Goal: Book appointment/travel/reservation

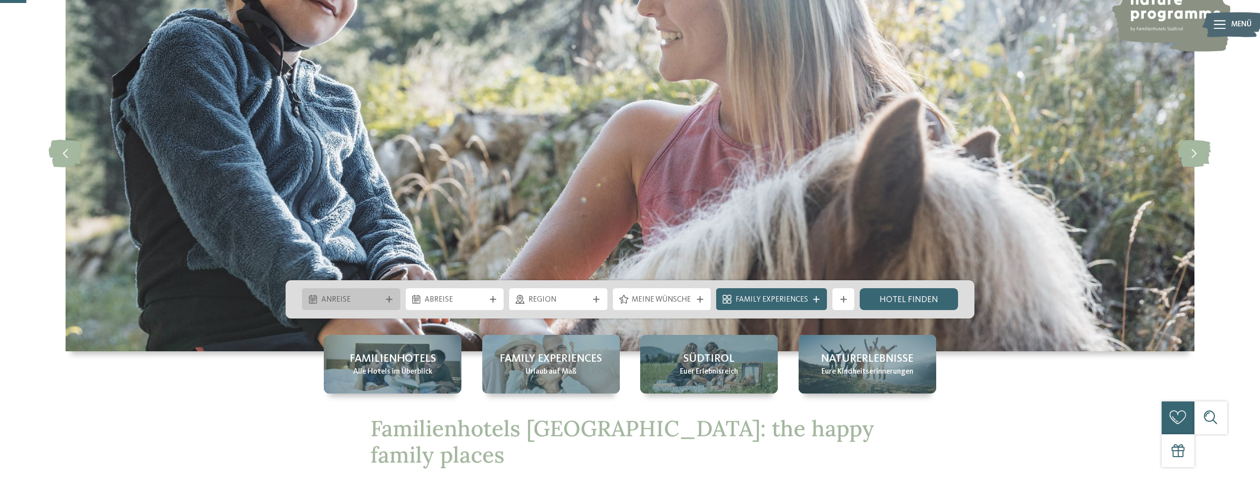
click at [382, 296] on div "Anreise" at bounding box center [351, 300] width 66 height 12
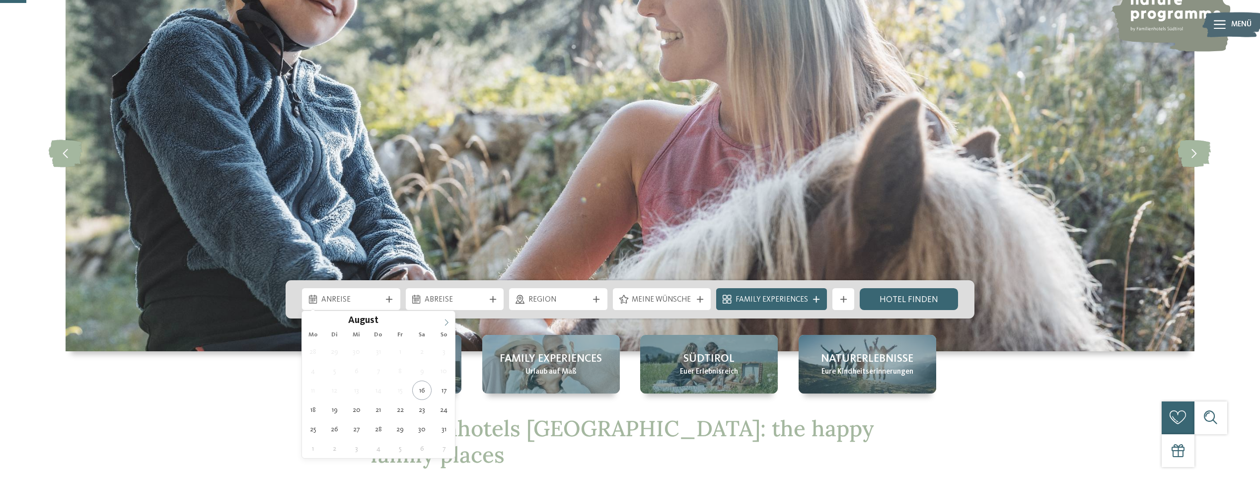
click at [446, 324] on icon at bounding box center [446, 322] width 7 height 7
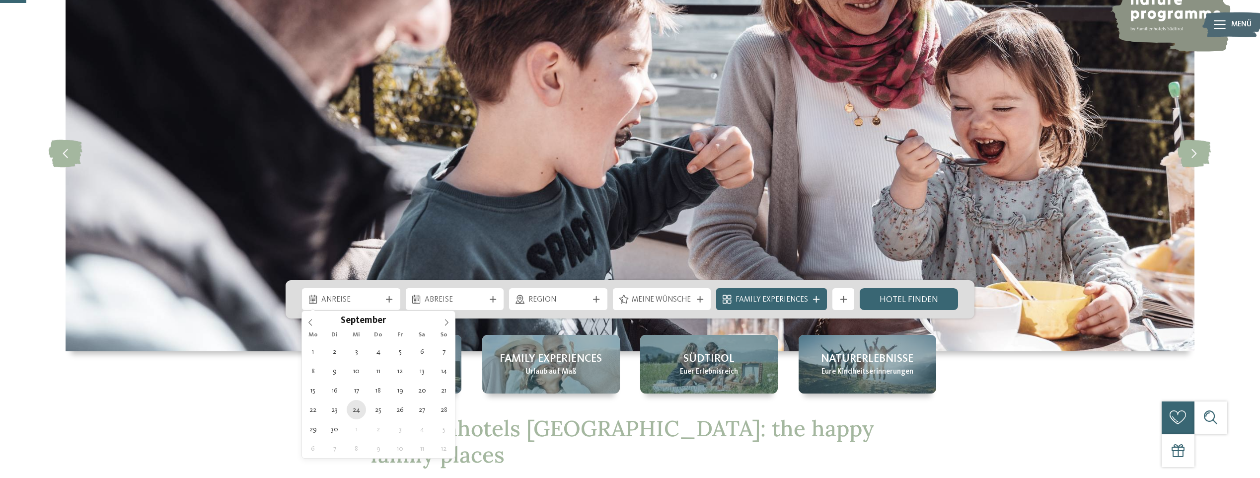
type div "[DATE]"
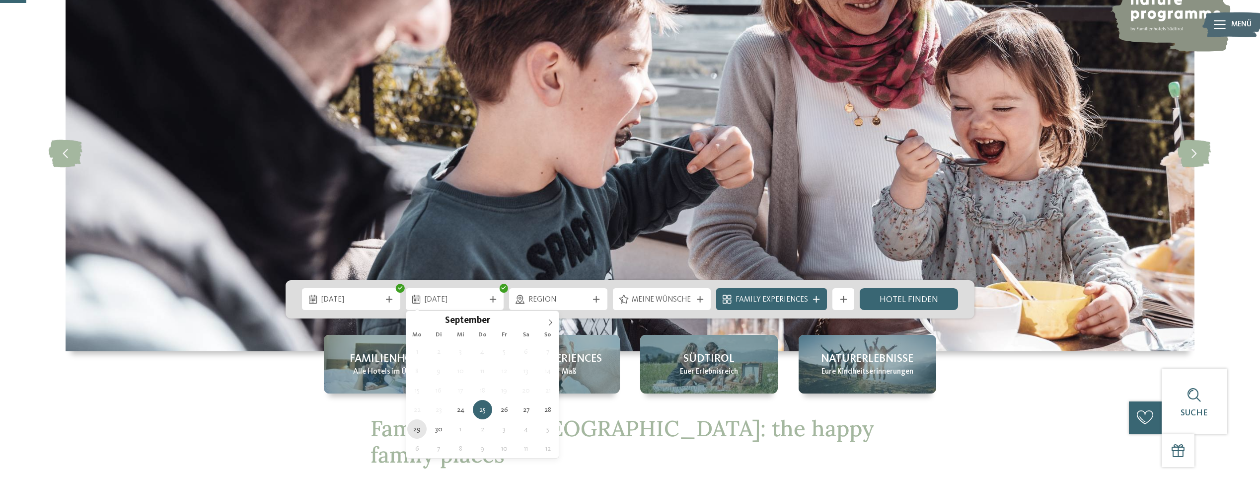
type div "[DATE]"
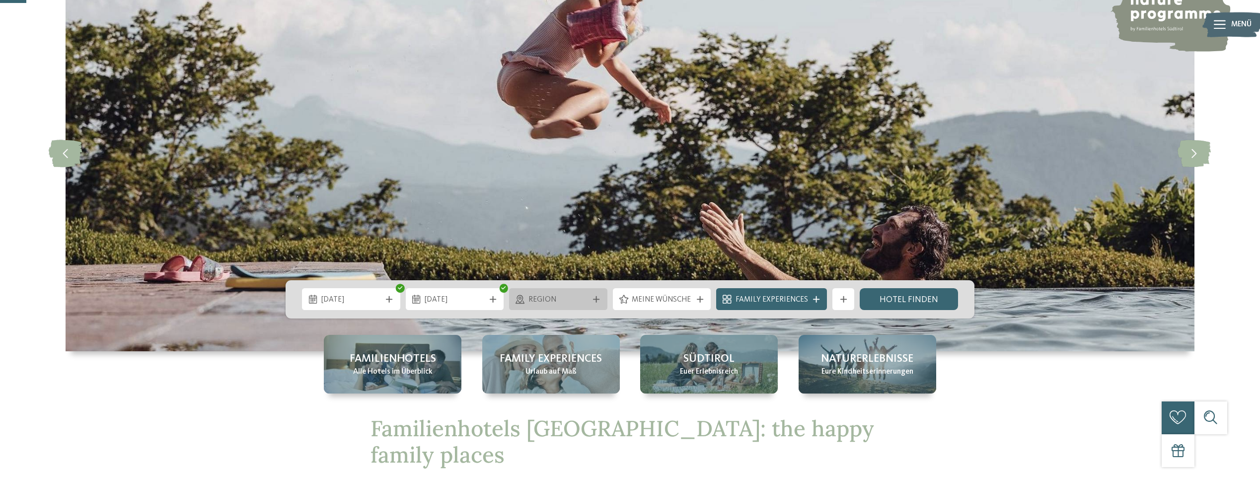
click at [584, 304] on span "Region" at bounding box center [558, 299] width 60 height 11
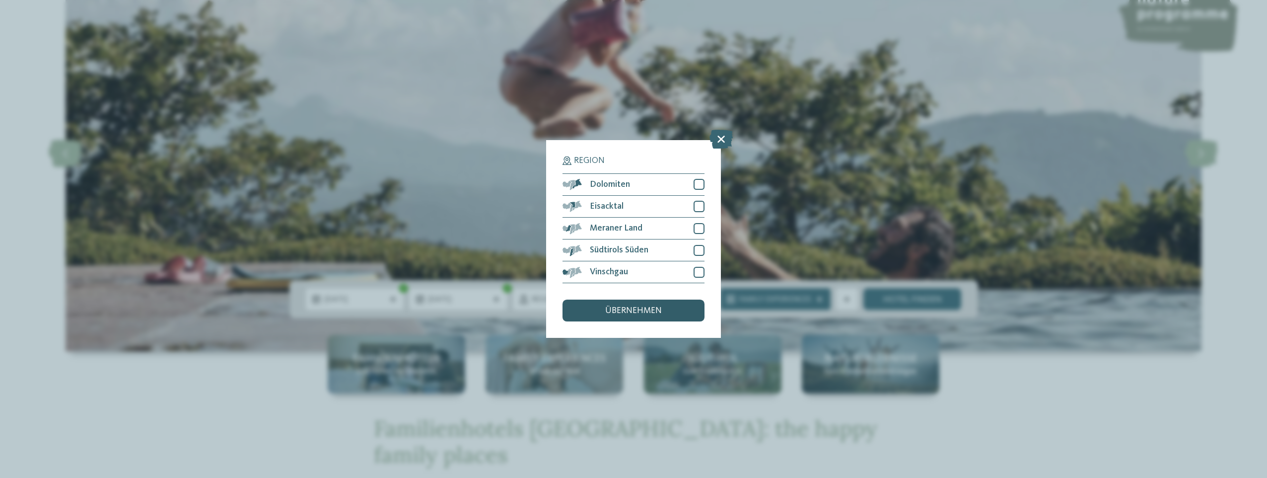
click at [662, 315] on div "übernehmen" at bounding box center [634, 310] width 142 height 22
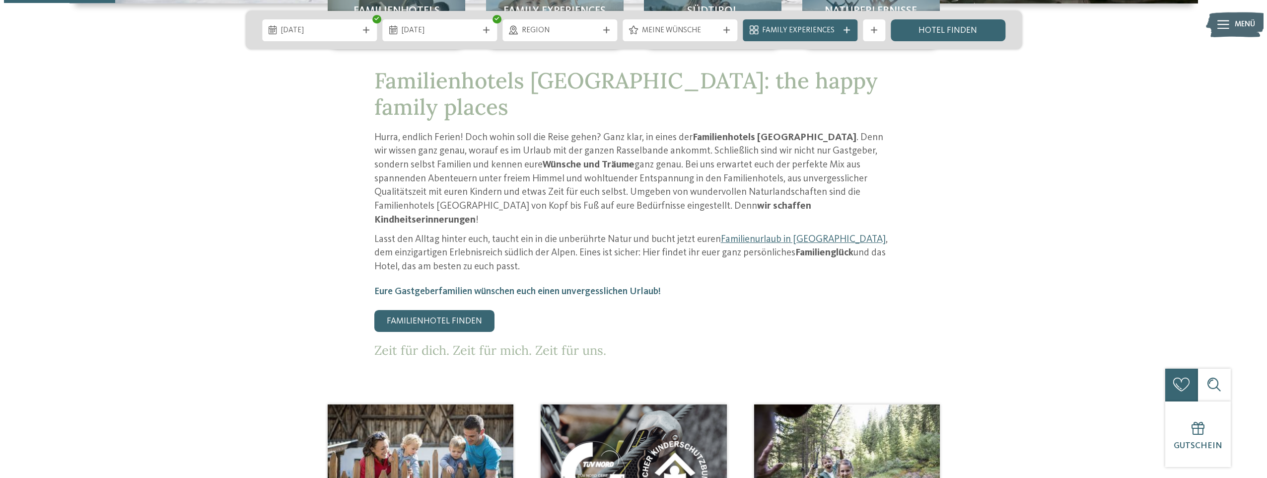
scroll to position [248, 0]
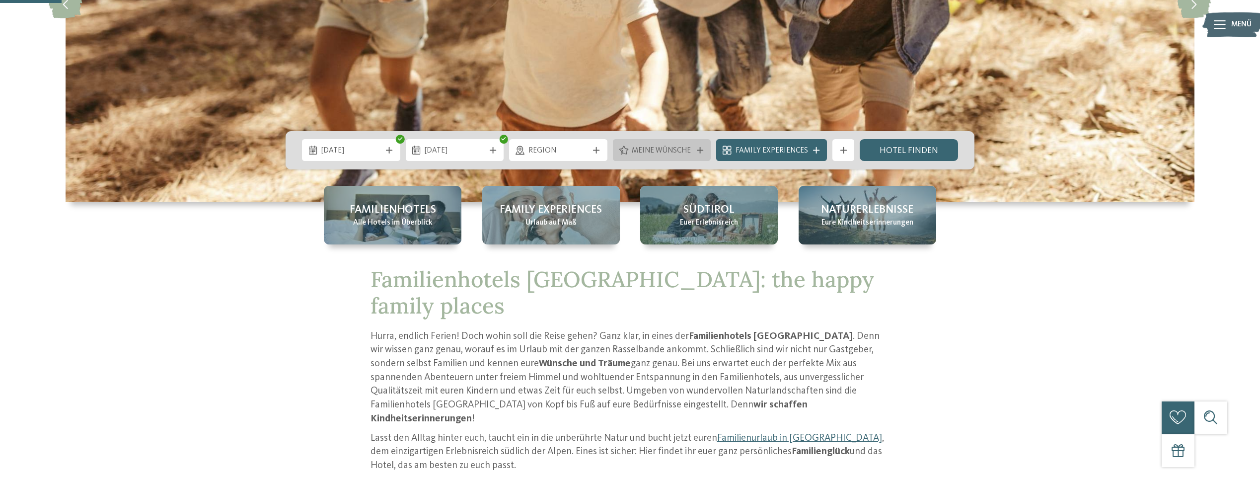
click at [663, 157] on div "Meine Wünsche" at bounding box center [662, 150] width 98 height 22
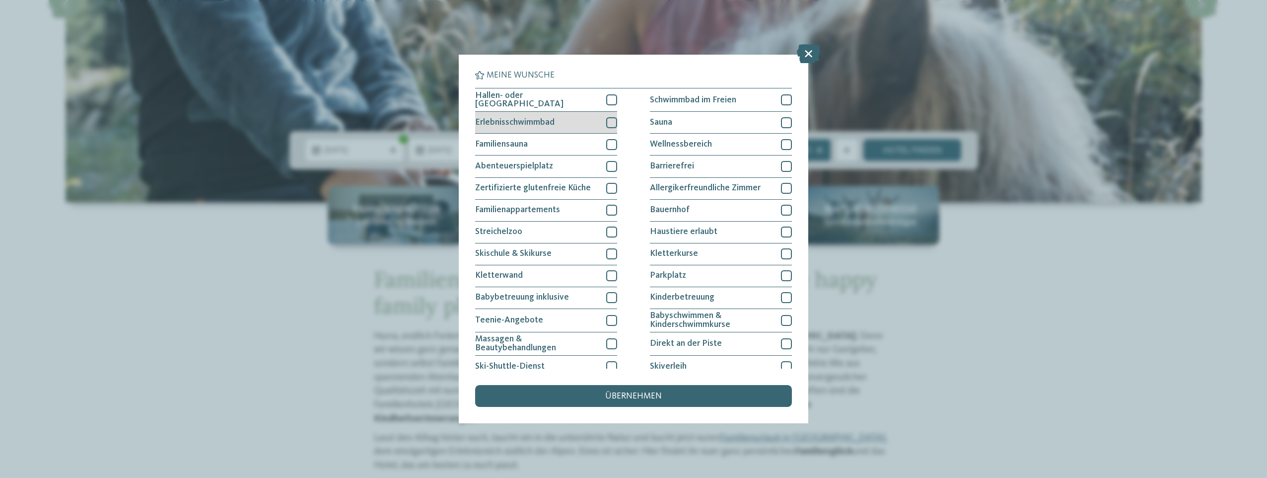
click at [611, 120] on div at bounding box center [611, 122] width 11 height 11
click at [610, 100] on div at bounding box center [611, 99] width 11 height 11
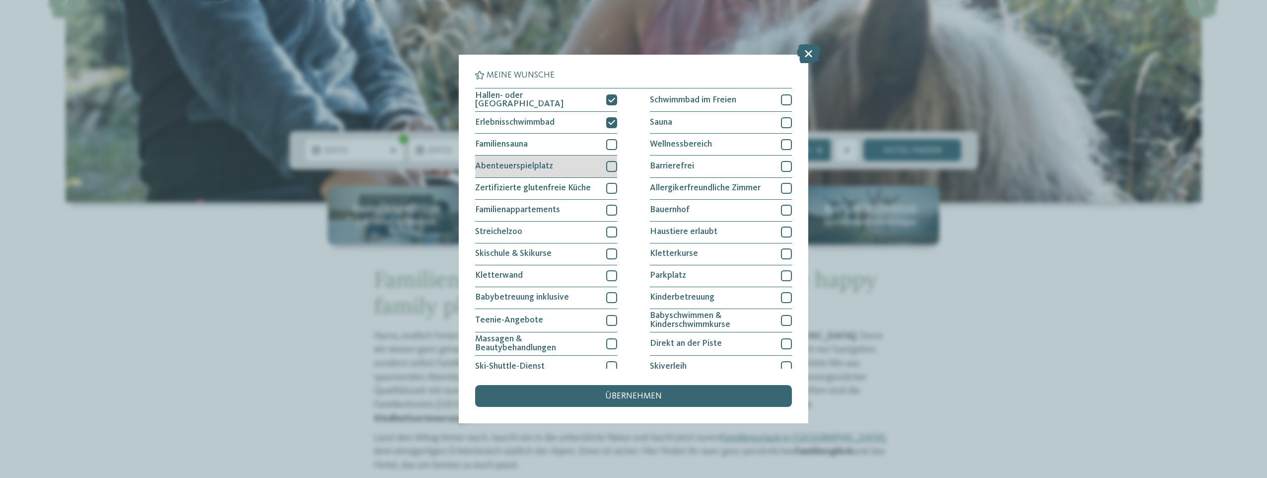
click at [610, 165] on div at bounding box center [611, 166] width 11 height 11
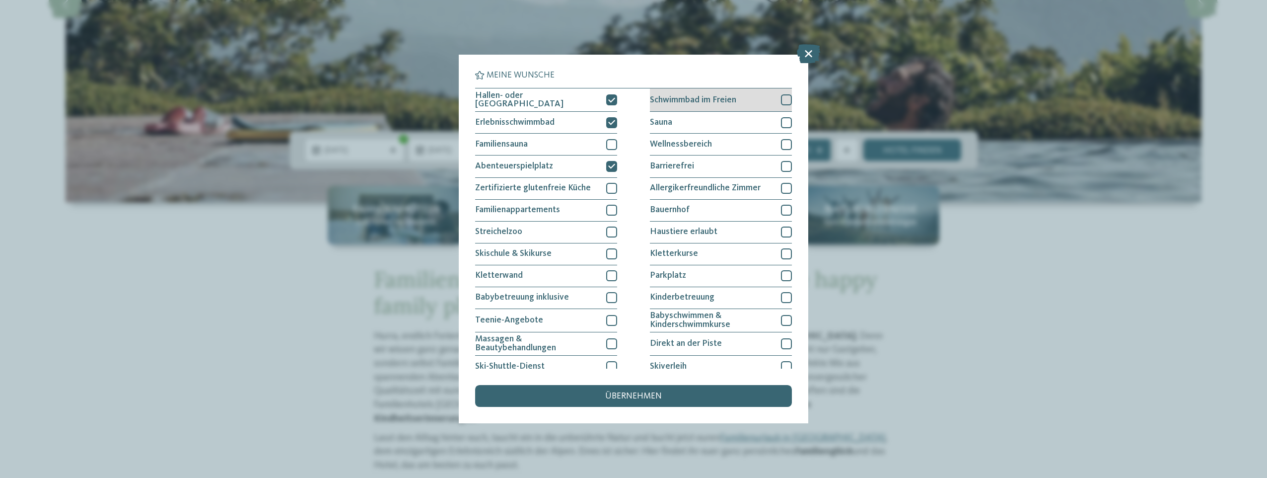
click at [783, 98] on div at bounding box center [786, 99] width 11 height 11
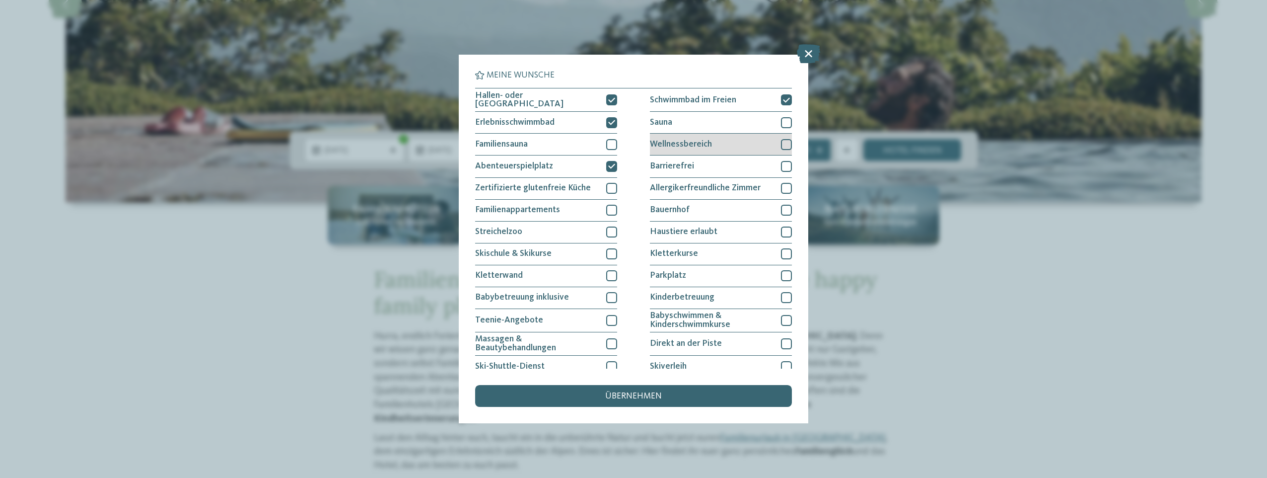
click at [785, 142] on div at bounding box center [786, 144] width 11 height 11
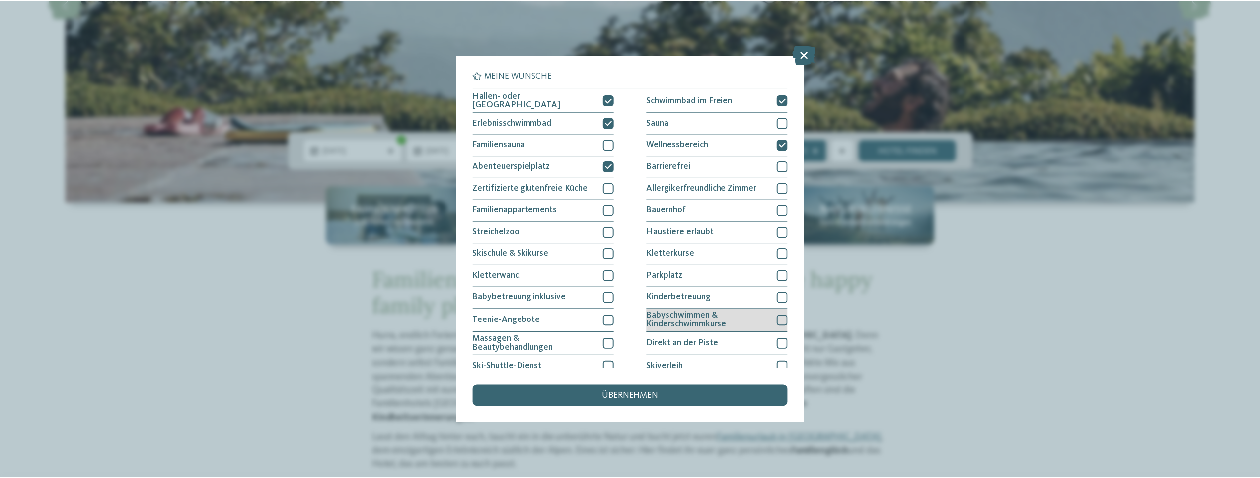
scroll to position [95, 0]
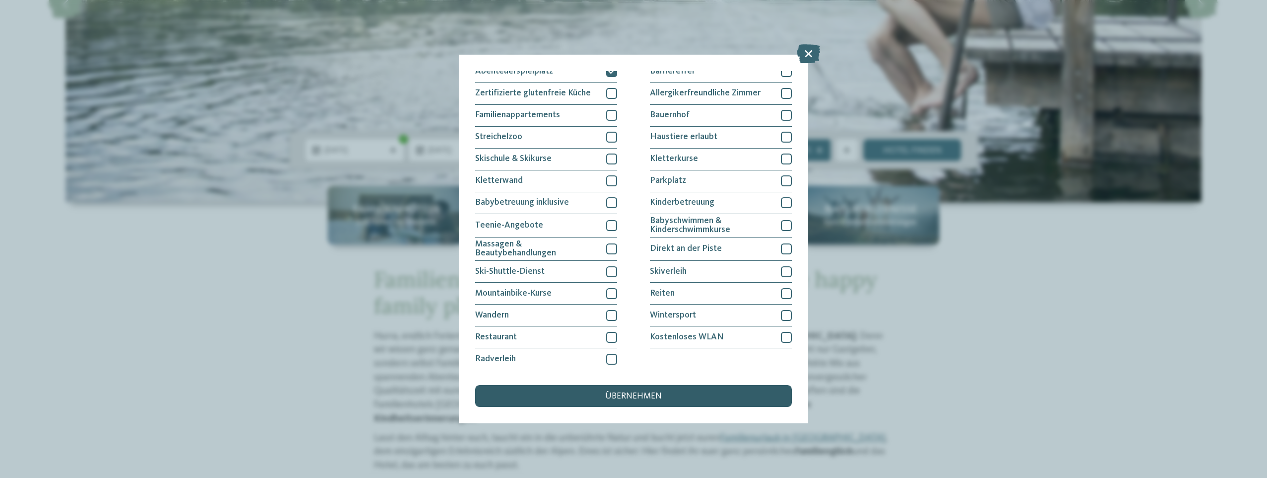
click at [627, 398] on span "übernehmen" at bounding box center [633, 396] width 57 height 9
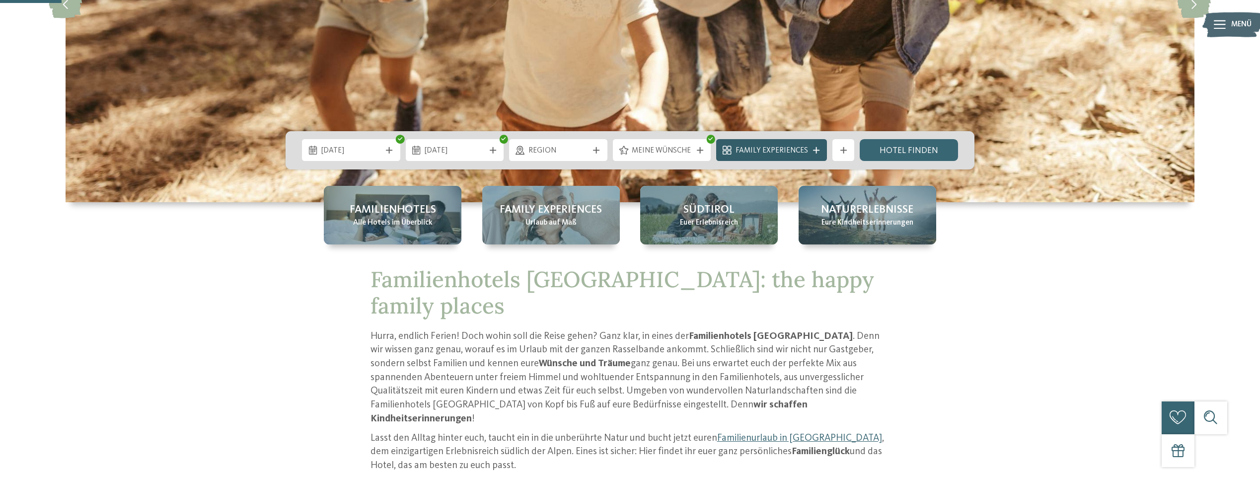
click at [809, 150] on div "Family Experiences" at bounding box center [772, 151] width 78 height 12
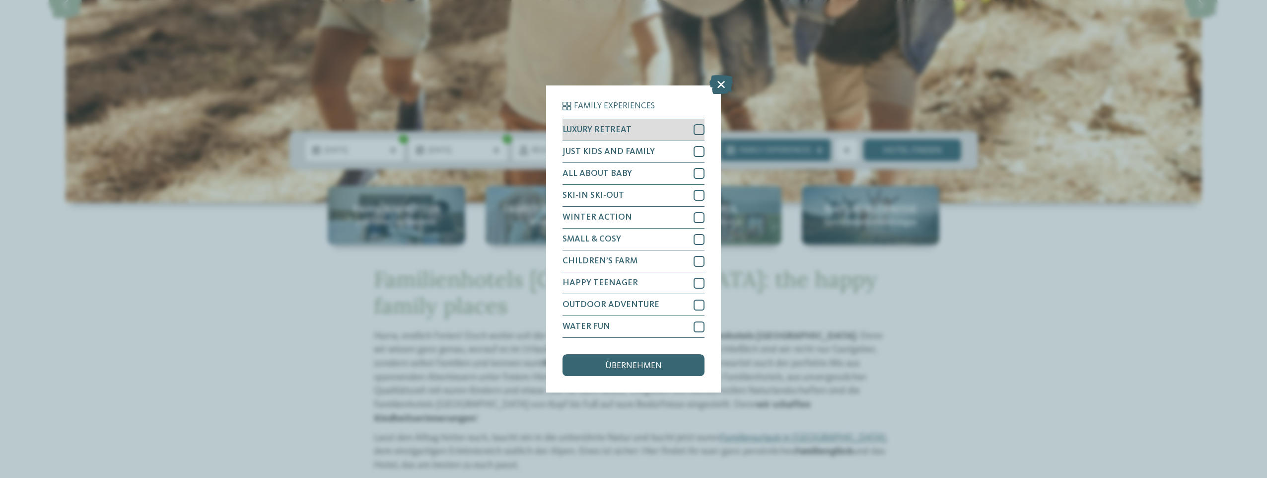
click at [697, 128] on div at bounding box center [699, 129] width 11 height 11
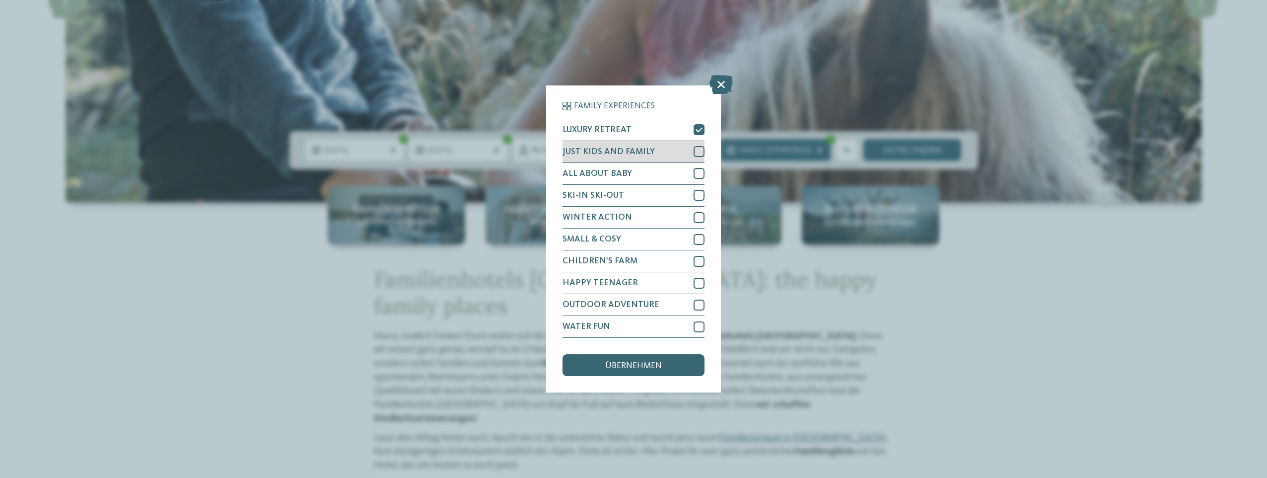
click at [702, 148] on div at bounding box center [699, 151] width 11 height 11
click at [660, 368] on span "übernehmen" at bounding box center [633, 366] width 57 height 9
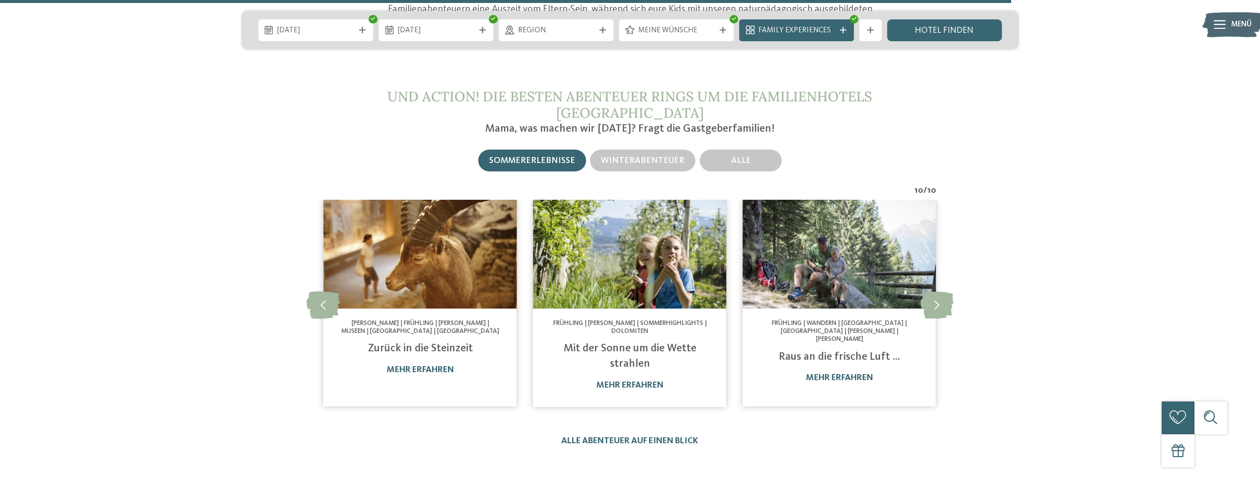
scroll to position [4172, 0]
